Goal: Task Accomplishment & Management: Manage account settings

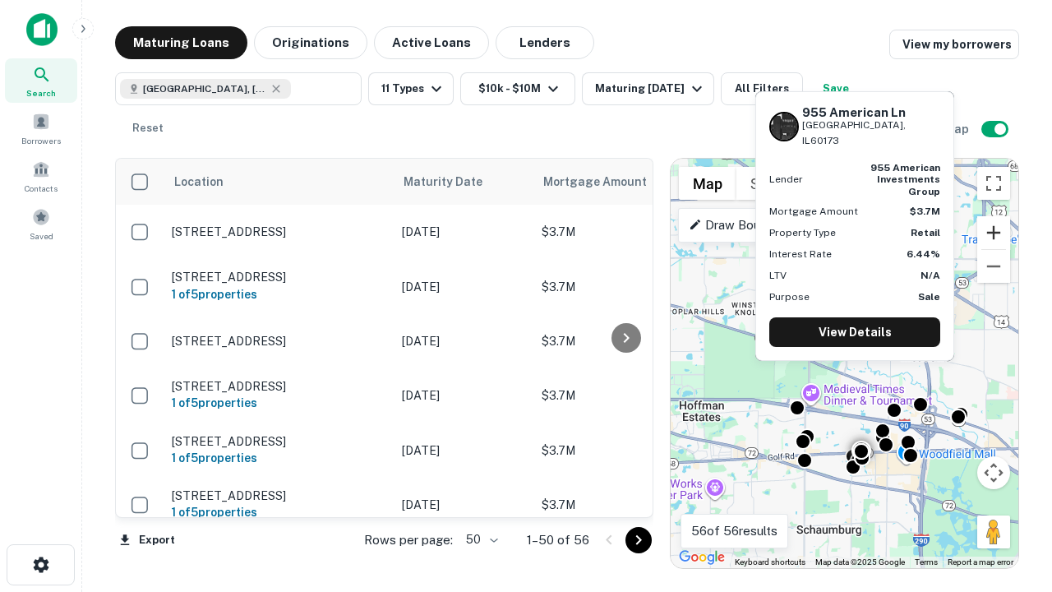
click at [994, 233] on button "Zoom in" at bounding box center [994, 232] width 33 height 33
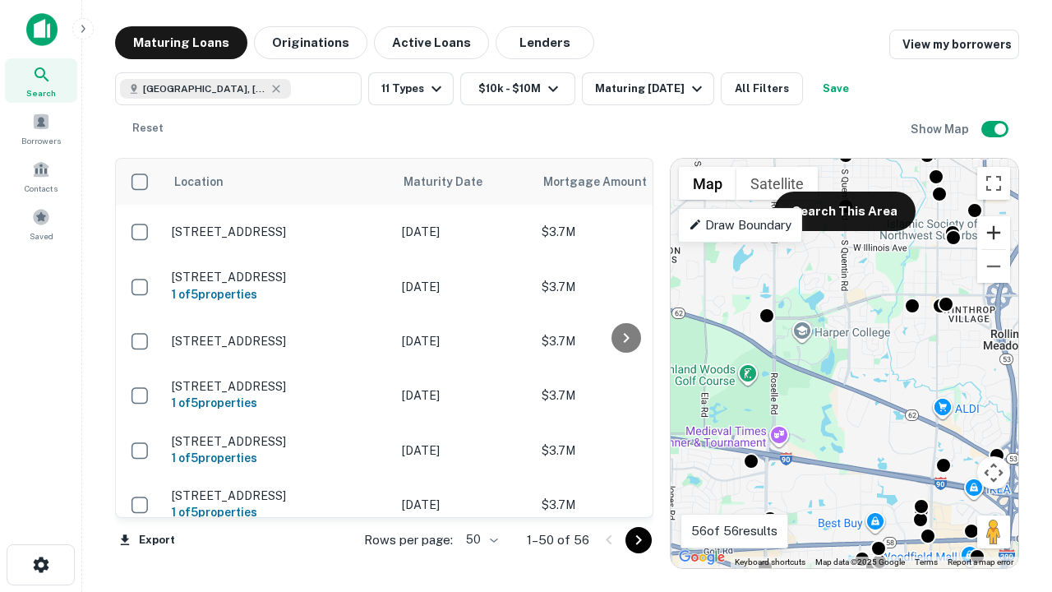
click at [994, 233] on button "Zoom in" at bounding box center [994, 232] width 33 height 33
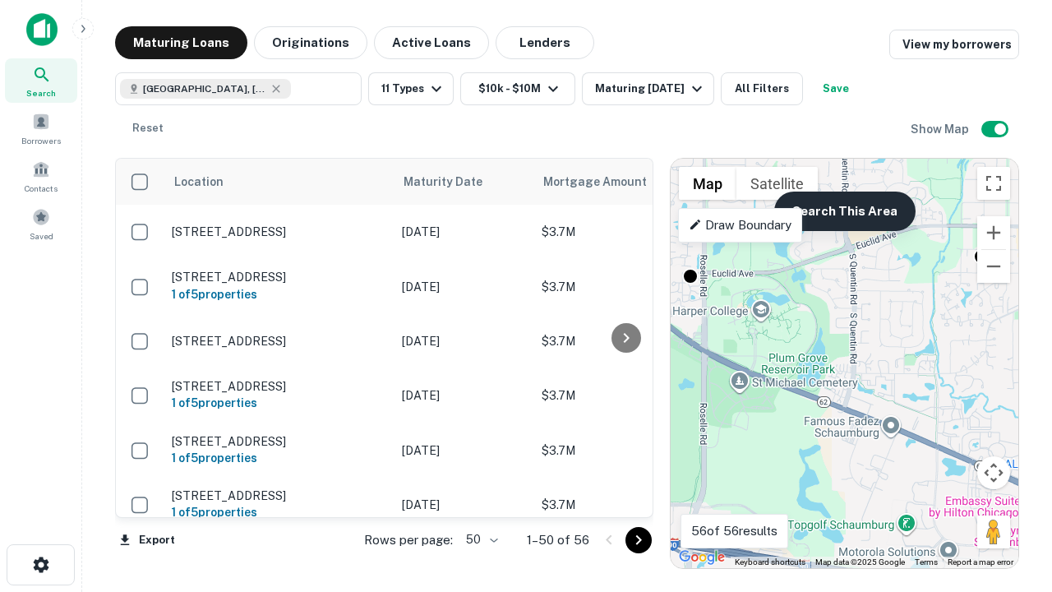
click at [844, 211] on button "Search This Area" at bounding box center [845, 211] width 141 height 39
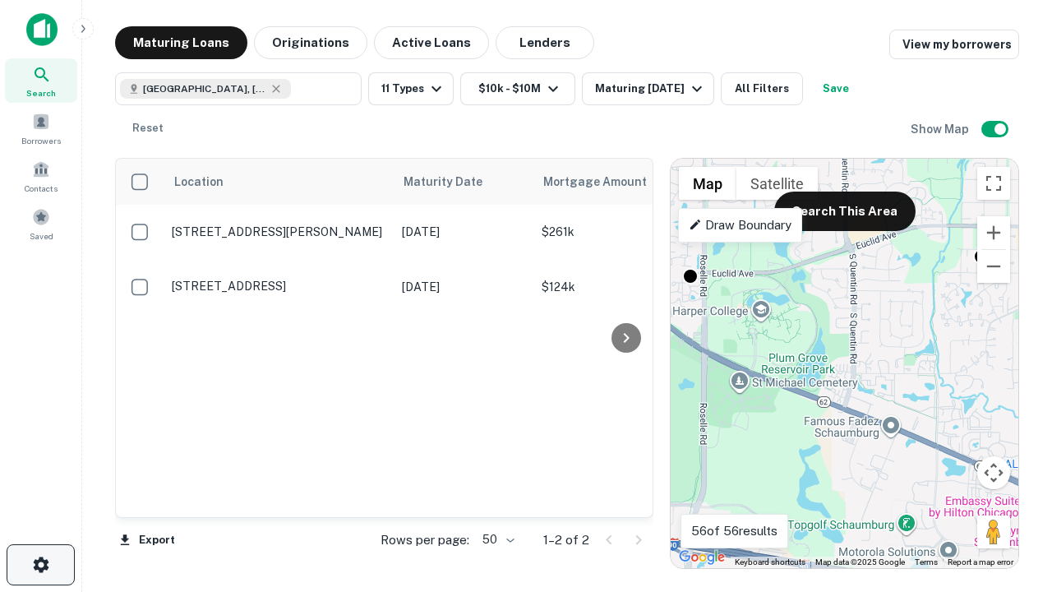
click at [40, 565] on icon "button" at bounding box center [41, 565] width 20 height 20
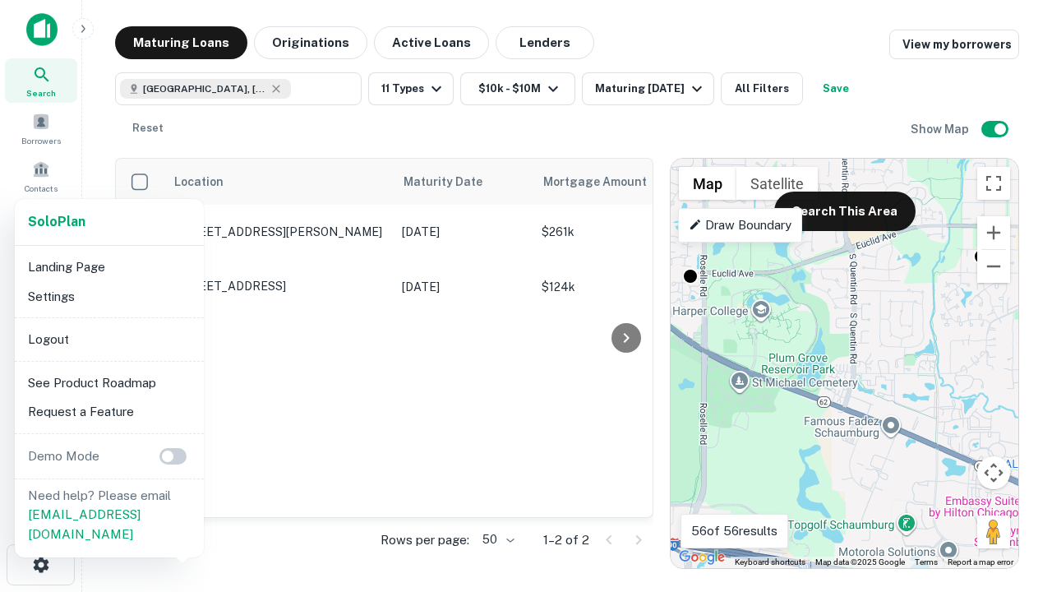
click at [109, 339] on li "Logout" at bounding box center [109, 340] width 176 height 30
